Goal: Find contact information: Find contact information

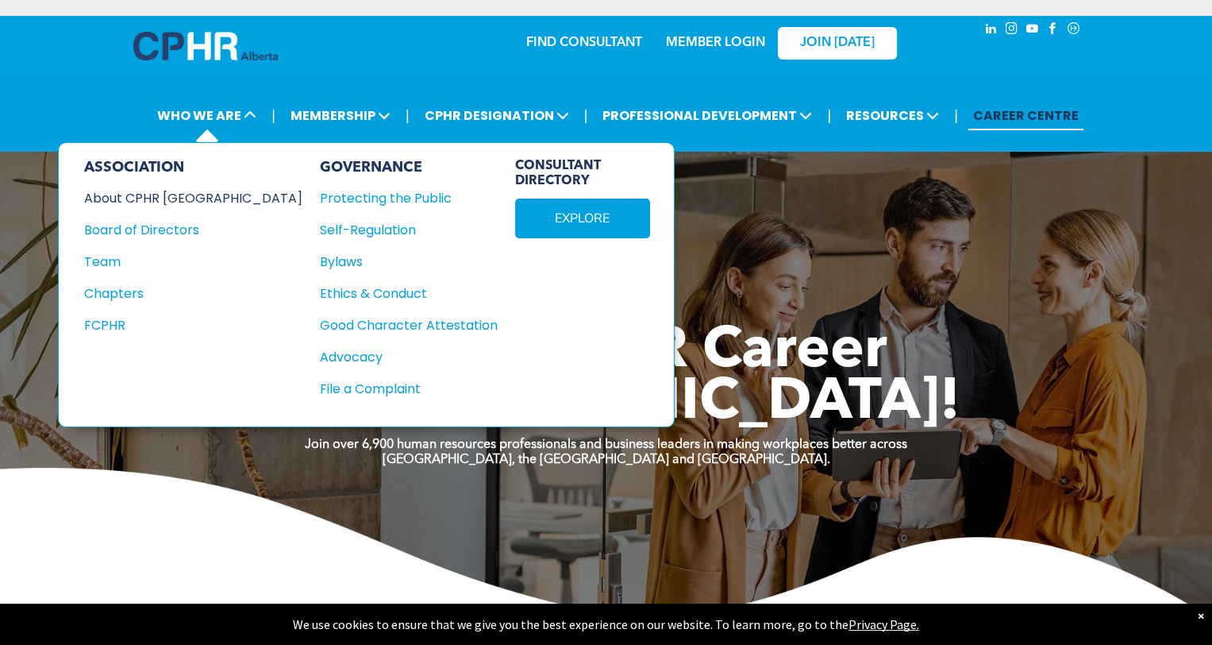
click at [130, 192] on div "About CPHR [GEOGRAPHIC_DATA]" at bounding box center [182, 198] width 197 height 20
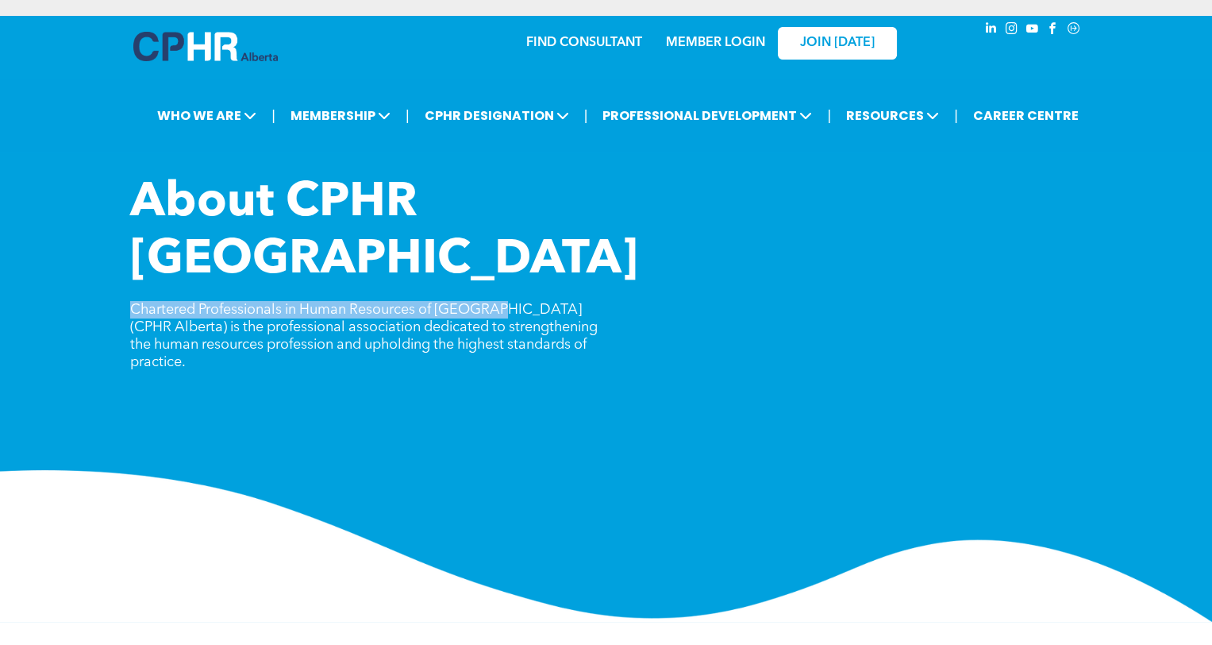
drag, startPoint x: 131, startPoint y: 253, endPoint x: 492, endPoint y: 257, distance: 361.2
click at [492, 302] on span "Chartered Professionals in Human Resources of [GEOGRAPHIC_DATA] (CPHR Alberta) …" at bounding box center [364, 335] width 468 height 67
copy span "Chartered Professionals in Human Resources of [GEOGRAPHIC_DATA]"
click at [189, 48] on img at bounding box center [205, 46] width 144 height 29
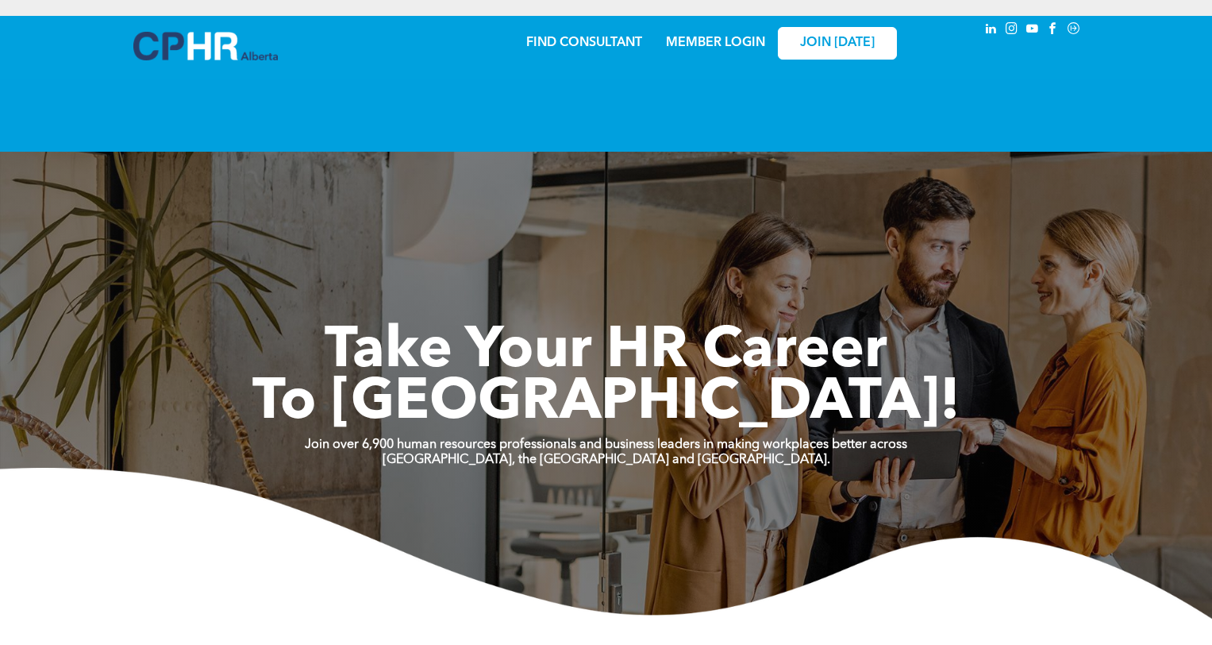
scroll to position [2904, 0]
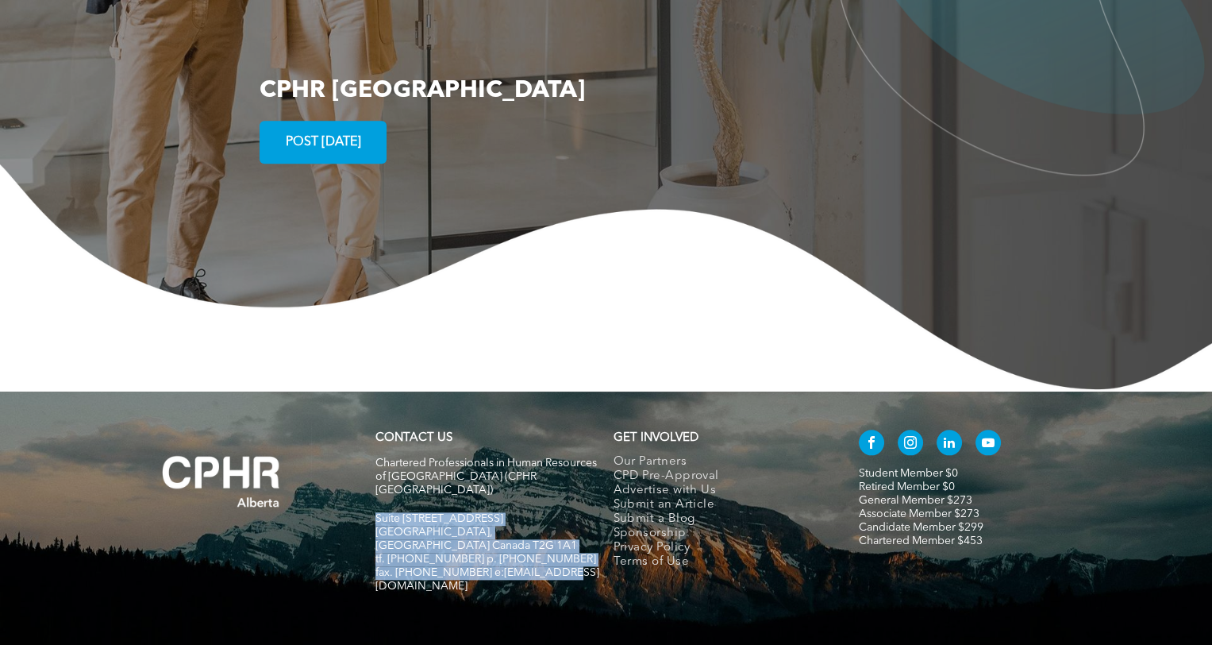
drag, startPoint x: 371, startPoint y: 452, endPoint x: 570, endPoint y: 497, distance: 204.3
click at [570, 497] on div "CONTACT US Chartered Professionals in Human Resources of Alberta (CPHR Alberta)…" at bounding box center [487, 519] width 238 height 192
copy div "Suite 320, 105 - 12 Ave SE Calgary, Alberta Canada T2G 1A1 tf. 1-800-668-6125 p…"
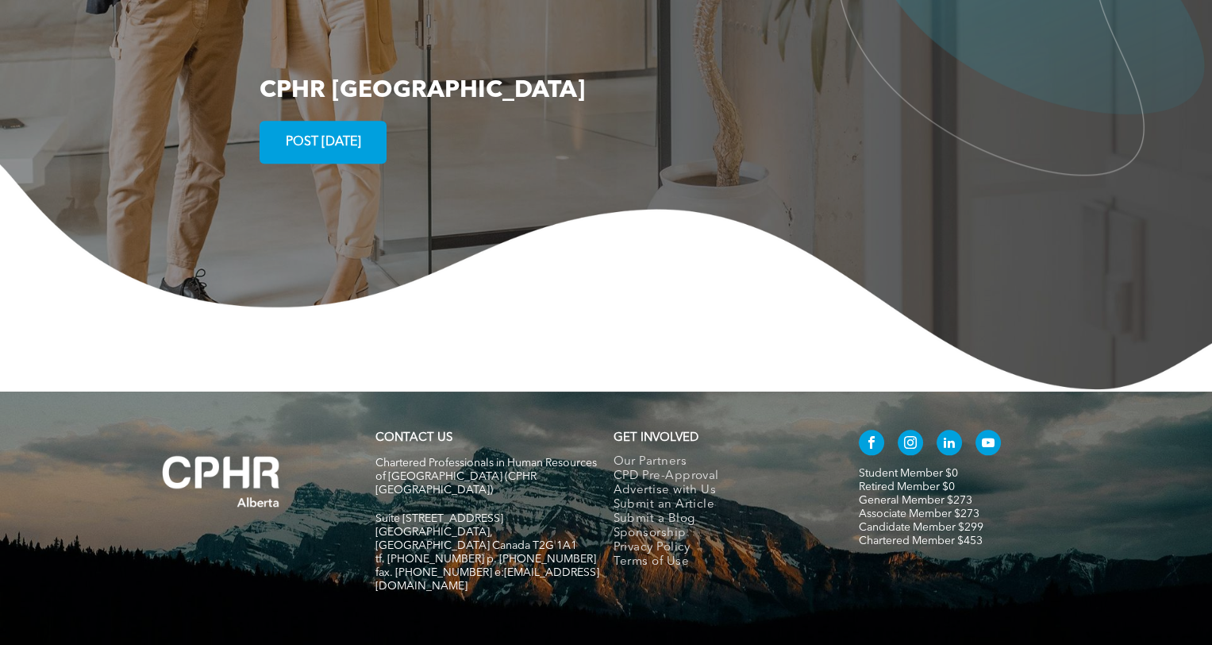
drag, startPoint x: 464, startPoint y: 545, endPoint x: 432, endPoint y: 507, distance: 49.6
click at [465, 543] on div "CONTACT US Chartered Professionals in Human Resources of Alberta (CPHR Alberta)…" at bounding box center [606, 530] width 1212 height 279
drag, startPoint x: 487, startPoint y: 483, endPoint x: 564, endPoint y: 482, distance: 77.0
click at [564, 553] on p "tf. [PHONE_NUMBER] p. [PHONE_NUMBER]" at bounding box center [487, 559] width 224 height 13
drag, startPoint x: 485, startPoint y: 485, endPoint x: 562, endPoint y: 483, distance: 77.0
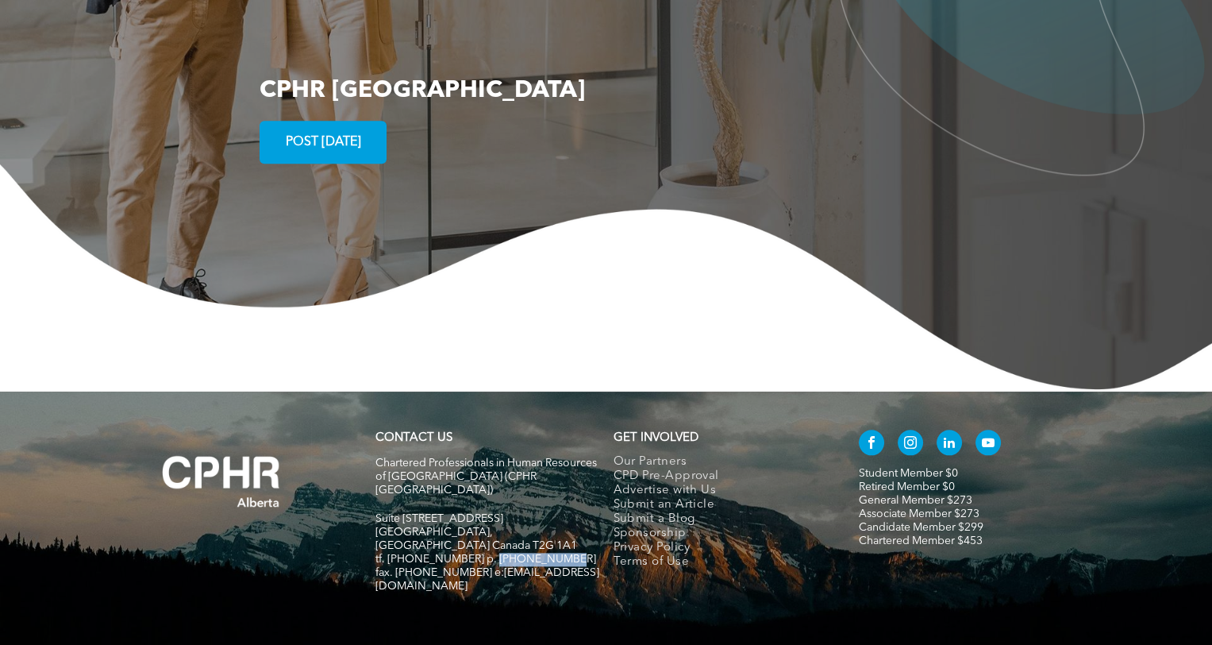
click at [562, 553] on p "tf. [PHONE_NUMBER] p. [PHONE_NUMBER]" at bounding box center [487, 559] width 224 height 13
copy span "403-209-2420"
drag, startPoint x: 534, startPoint y: 525, endPoint x: 497, endPoint y: 503, distance: 43.0
click at [533, 522] on div "CONTACT US Chartered Professionals in Human Resources of Alberta (CPHR Alberta)…" at bounding box center [487, 519] width 238 height 192
drag, startPoint x: 483, startPoint y: 500, endPoint x: 574, endPoint y: 493, distance: 91.6
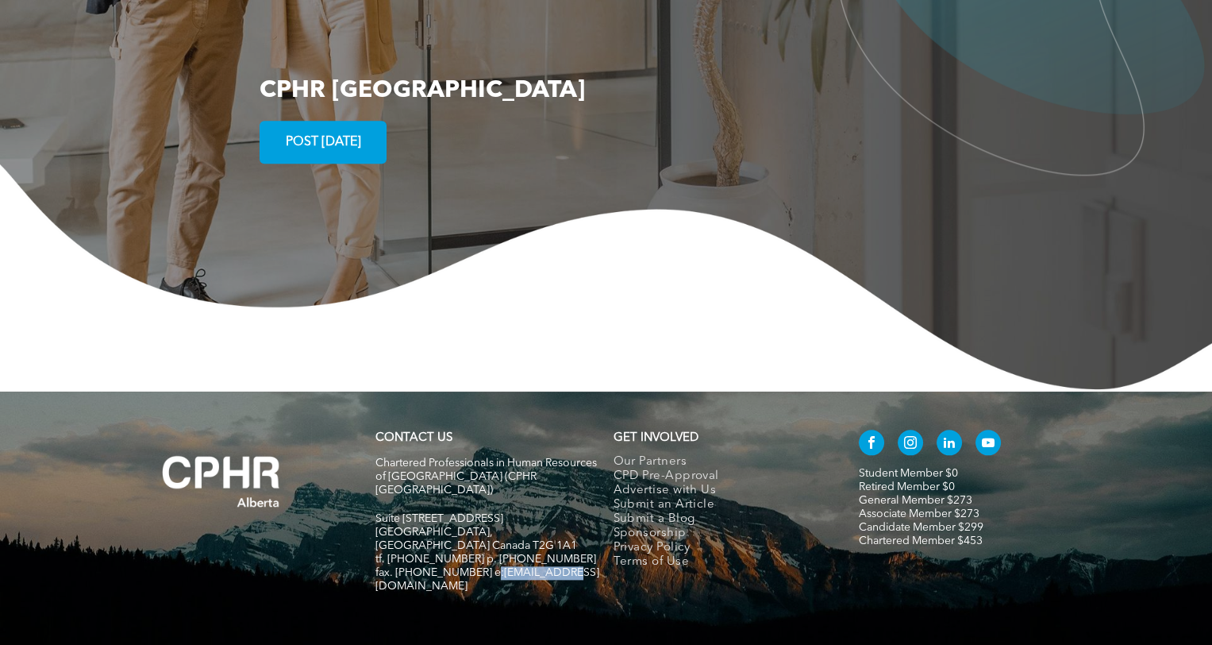
click at [574, 566] on h5 "fax. [PHONE_NUMBER] e:[EMAIL_ADDRESS][DOMAIN_NAME]" at bounding box center [487, 579] width 224 height 27
copy span "nfo@cphrab.ca"
